Goal: Transaction & Acquisition: Purchase product/service

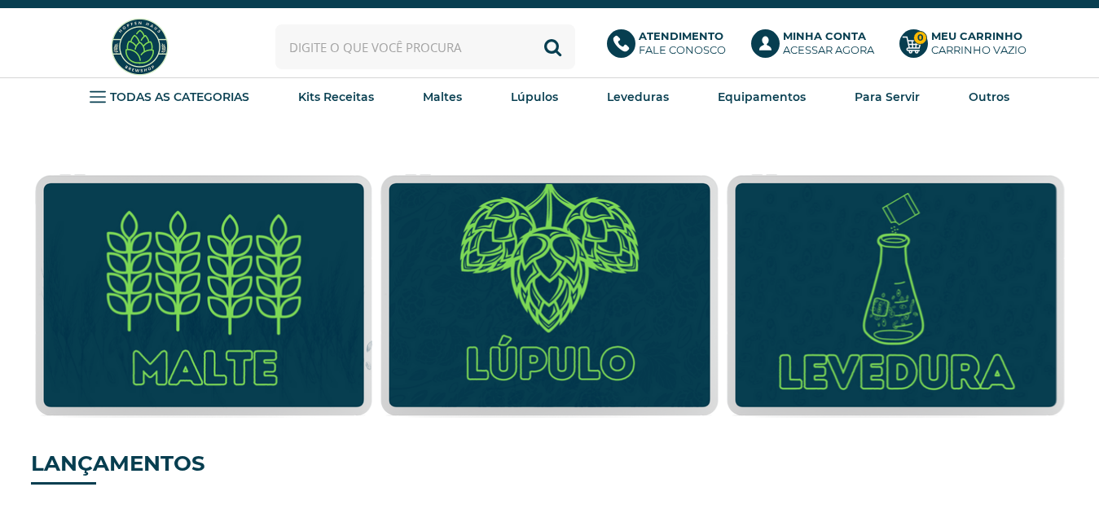
click at [312, 42] on input "text" at bounding box center [425, 46] width 300 height 45
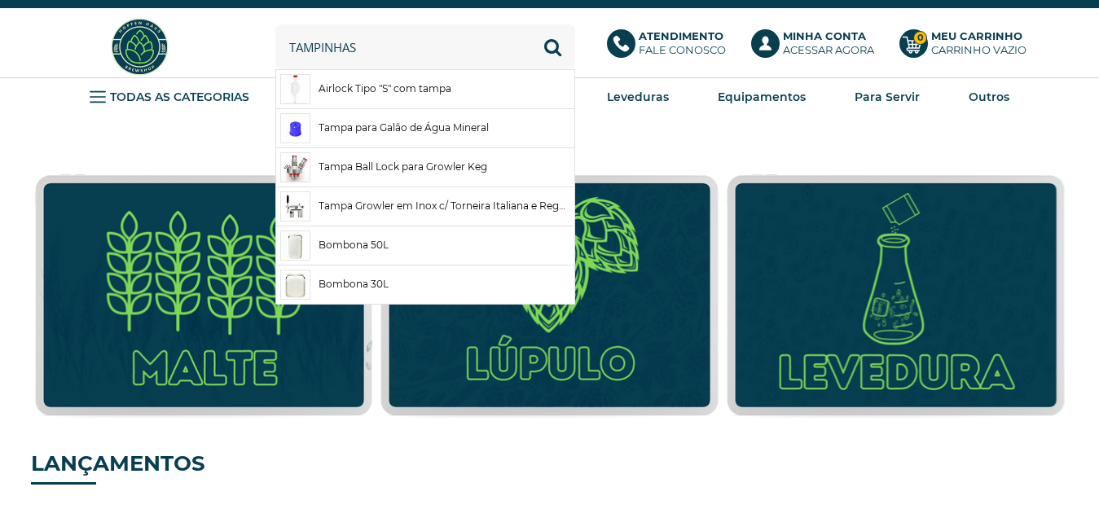
type input "tampinhas"
click at [530, 24] on button "Buscar" at bounding box center [552, 46] width 45 height 45
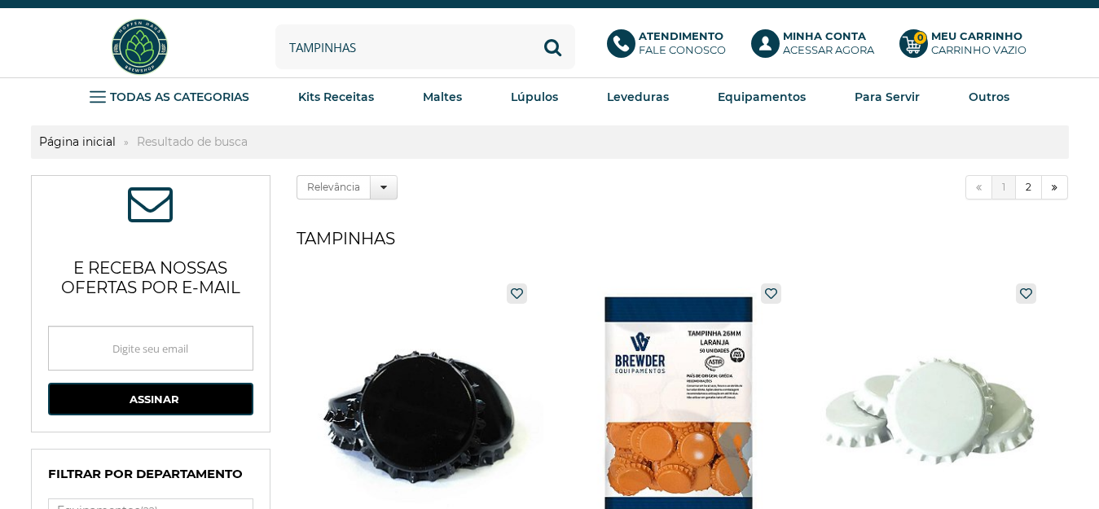
drag, startPoint x: 477, startPoint y: 189, endPoint x: 487, endPoint y: 180, distance: 13.3
